Goal: Task Accomplishment & Management: Use online tool/utility

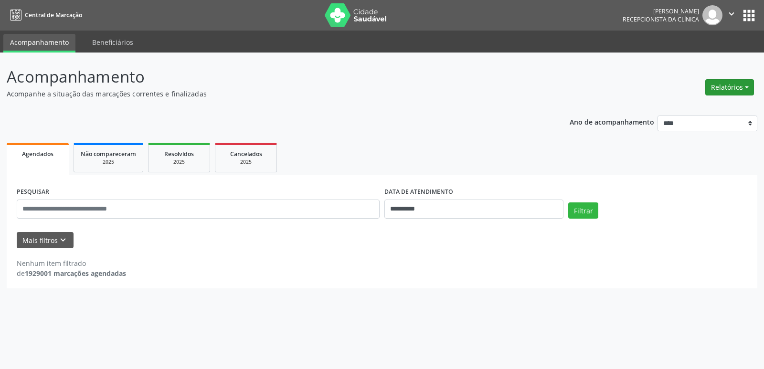
click at [725, 84] on button "Relatórios" at bounding box center [729, 87] width 49 height 16
click at [704, 110] on link "Agendamentos" at bounding box center [703, 107] width 103 height 13
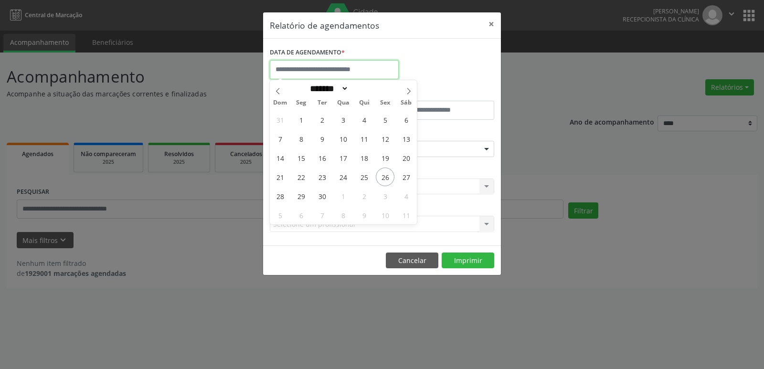
click at [329, 71] on input "text" at bounding box center [334, 69] width 129 height 19
click at [299, 198] on span "29" at bounding box center [301, 196] width 19 height 19
type input "**********"
click at [299, 198] on span "29" at bounding box center [301, 196] width 19 height 19
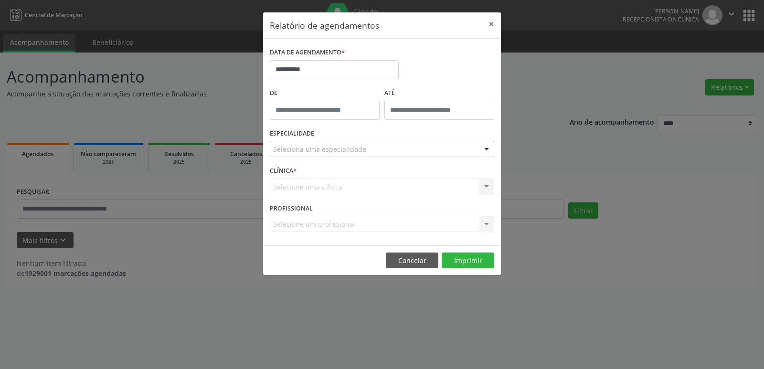
click at [484, 150] on div at bounding box center [486, 149] width 14 height 16
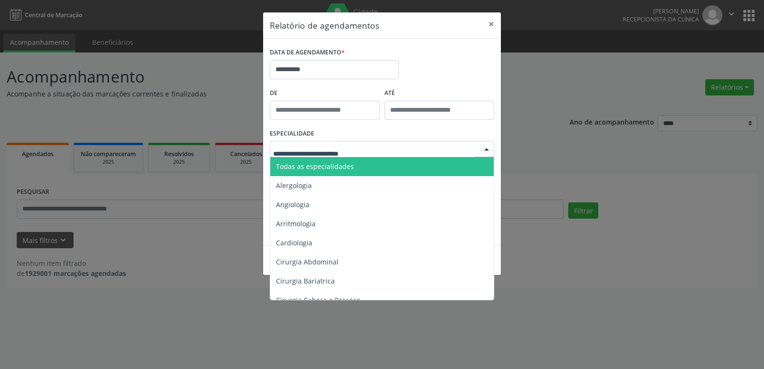
click at [473, 166] on span "Todas as especialidades" at bounding box center [382, 166] width 225 height 19
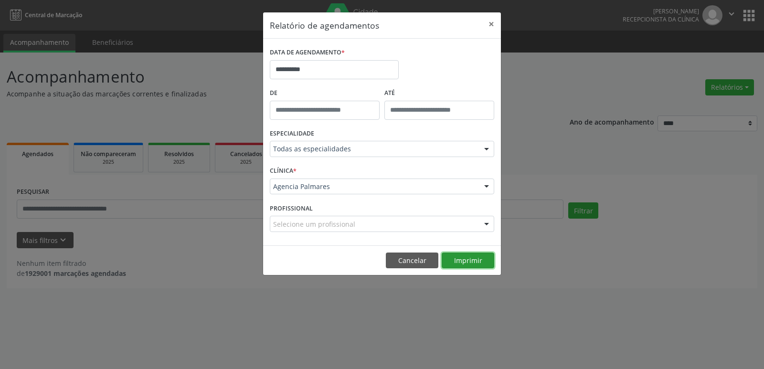
click at [461, 262] on button "Imprimir" at bounding box center [468, 261] width 53 height 16
